Goal: Task Accomplishment & Management: Use online tool/utility

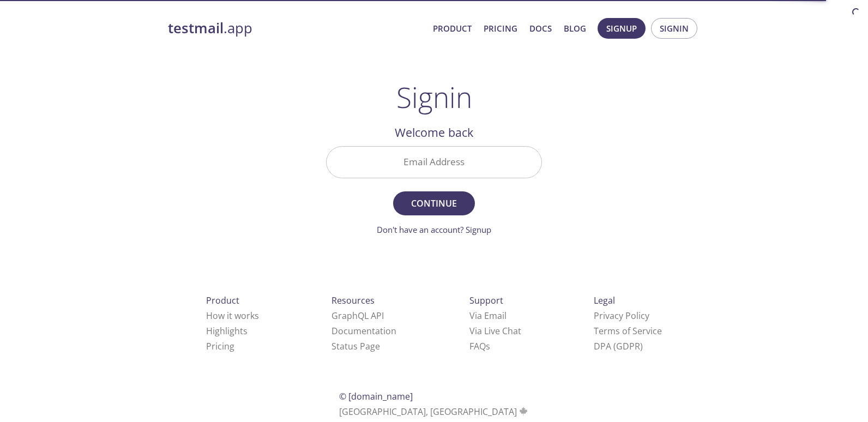
click at [502, 169] on input "Email Address" at bounding box center [434, 162] width 215 height 31
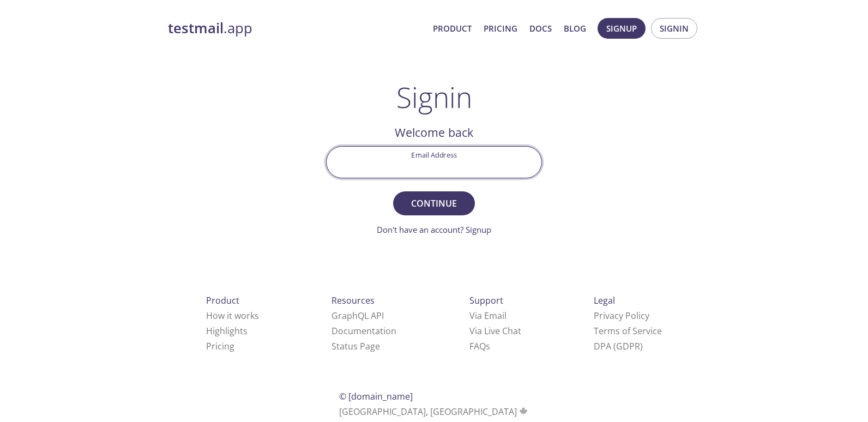
type input "[EMAIL_ADDRESS][DOMAIN_NAME]"
click at [427, 213] on button "Continue" at bounding box center [434, 203] width 82 height 24
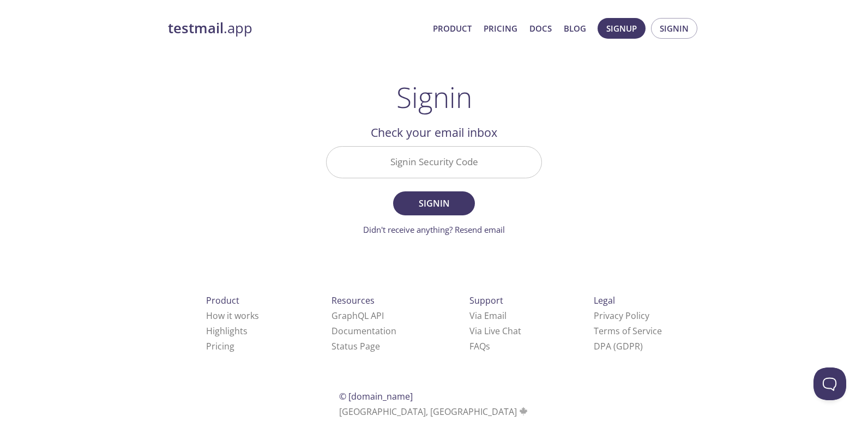
click at [458, 160] on input "Signin Security Code" at bounding box center [434, 162] width 215 height 31
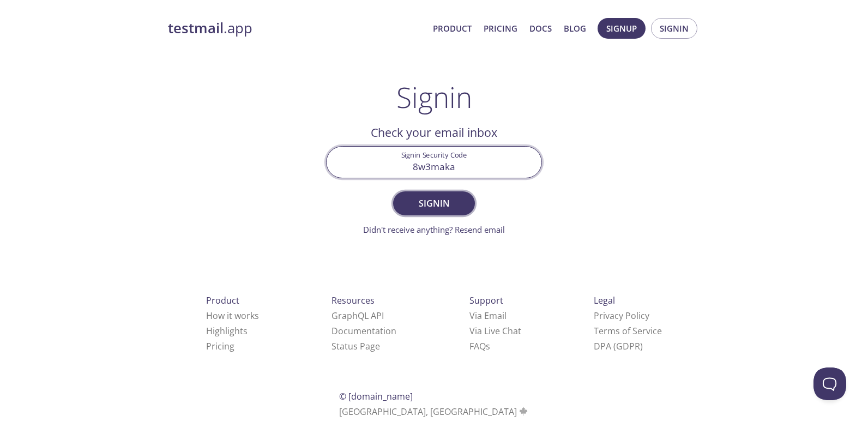
type input "8w3maka"
click at [444, 211] on span "Signin" at bounding box center [434, 203] width 58 height 15
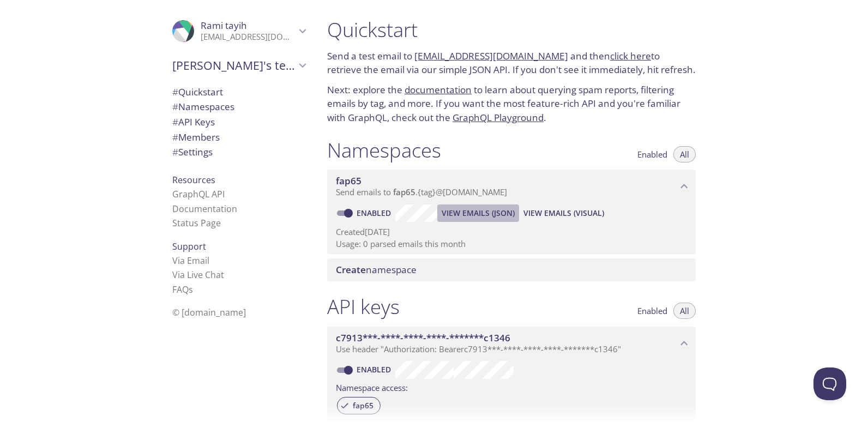
click at [515, 218] on button "View Emails (JSON)" at bounding box center [478, 213] width 82 height 17
click at [554, 207] on span "View Emails (Visual)" at bounding box center [564, 213] width 81 height 13
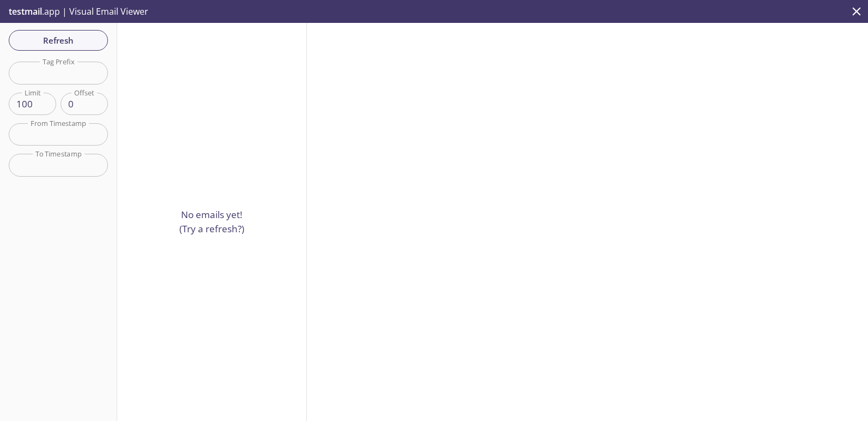
click at [95, 43] on span "Refresh" at bounding box center [58, 40] width 82 height 14
